Goal: Error: Check status

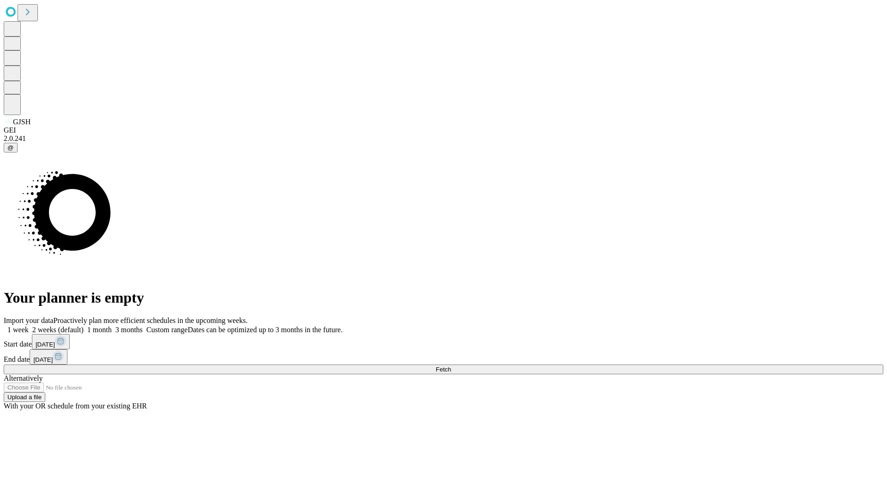
click at [451, 366] on span "Fetch" at bounding box center [443, 369] width 15 height 7
